Goal: Transaction & Acquisition: Subscribe to service/newsletter

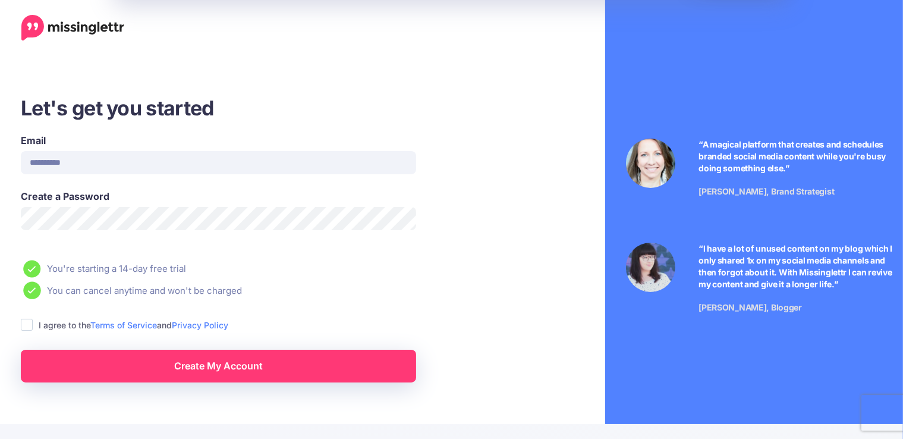
click at [152, 169] on input "**********" at bounding box center [218, 162] width 395 height 23
type input "*"
type input "**********"
click at [26, 325] on div at bounding box center [119, 329] width 202 height 15
click at [33, 329] on div at bounding box center [119, 329] width 202 height 15
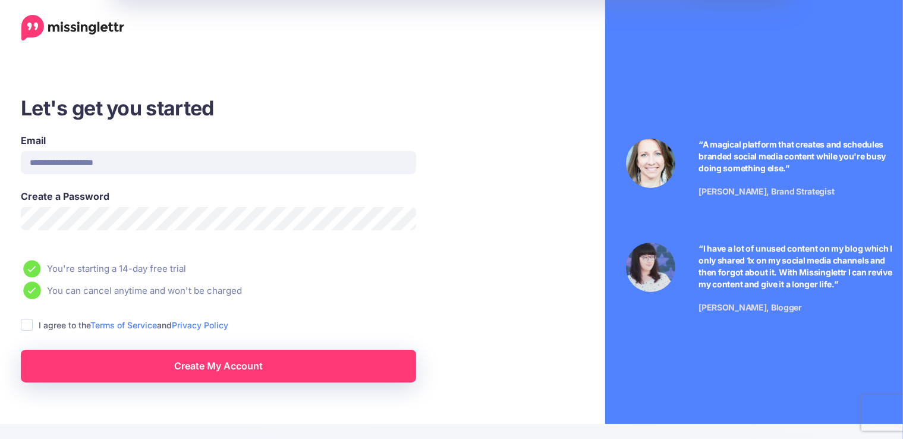
click at [24, 322] on div at bounding box center [119, 329] width 202 height 15
click at [24, 328] on div at bounding box center [119, 329] width 202 height 15
click at [25, 319] on span "If you'd prefer to have third-party cookies disabled, please remove them from t…" at bounding box center [119, 306] width 202 height 31
click at [78, 366] on div at bounding box center [119, 367] width 202 height 2
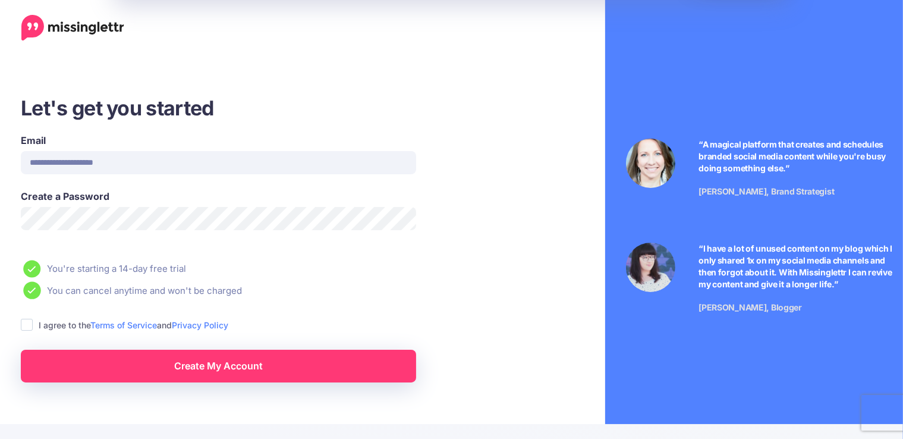
click at [264, 369] on link "Create My Account" at bounding box center [218, 366] width 395 height 33
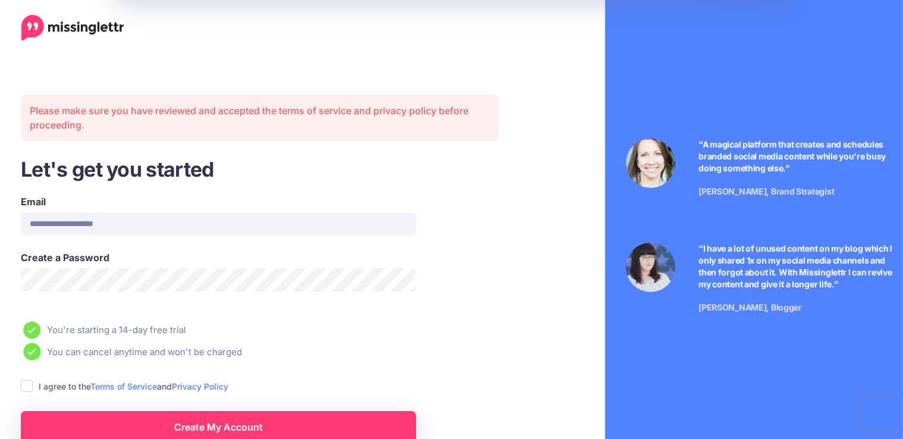
scroll to position [34, 0]
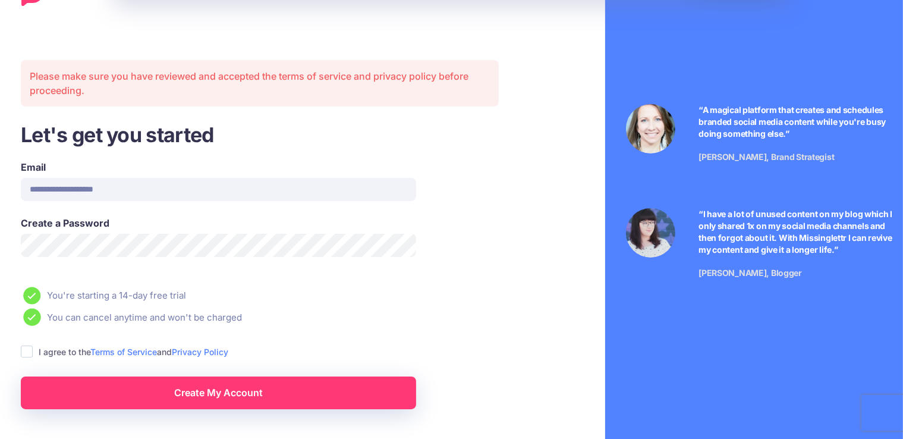
click at [29, 353] on div "LinkedIn" at bounding box center [119, 360] width 202 height 14
click at [23, 353] on div "LinkedIn" at bounding box center [119, 360] width 202 height 14
click at [29, 357] on ins at bounding box center [24, 360] width 12 height 12
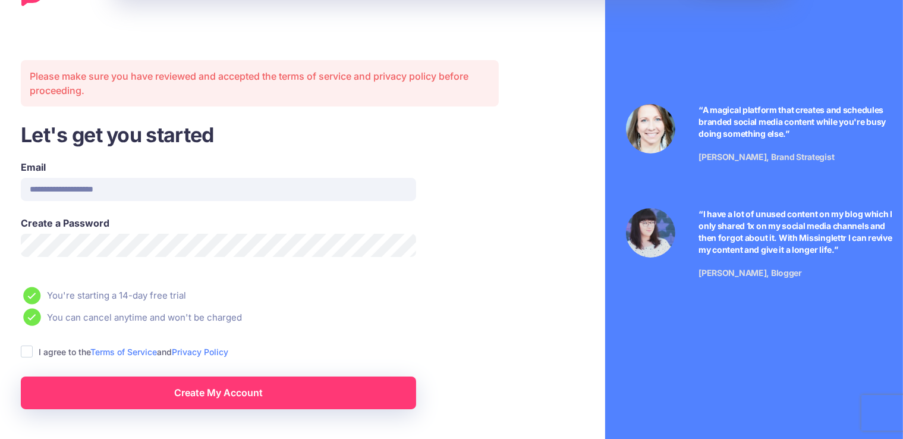
click at [29, 357] on ins at bounding box center [24, 360] width 12 height 12
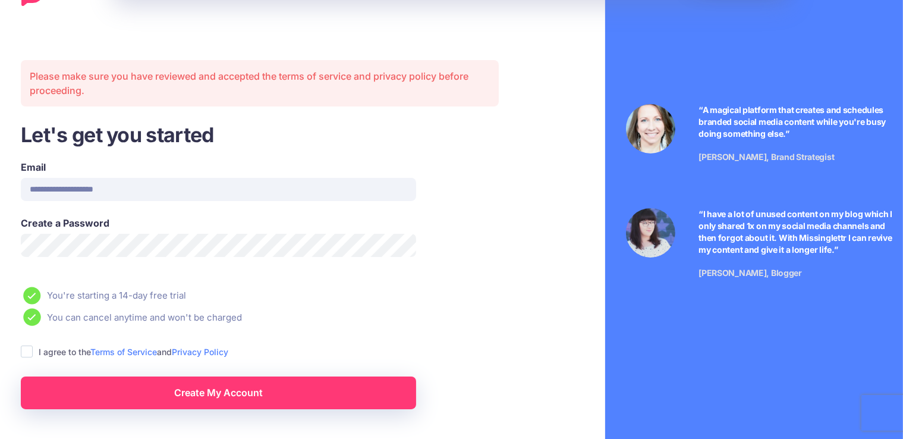
click at [29, 354] on ins at bounding box center [24, 360] width 12 height 12
click at [26, 348] on ins at bounding box center [24, 344] width 12 height 12
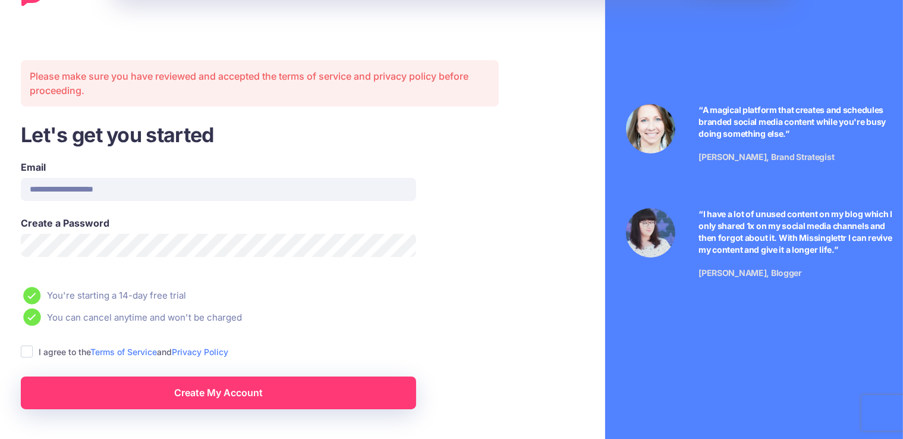
click at [140, 394] on div at bounding box center [119, 389] width 202 height 15
click at [199, 392] on div at bounding box center [119, 389] width 202 height 15
click at [27, 354] on ins at bounding box center [24, 360] width 12 height 12
